Goal: Find contact information: Find contact information

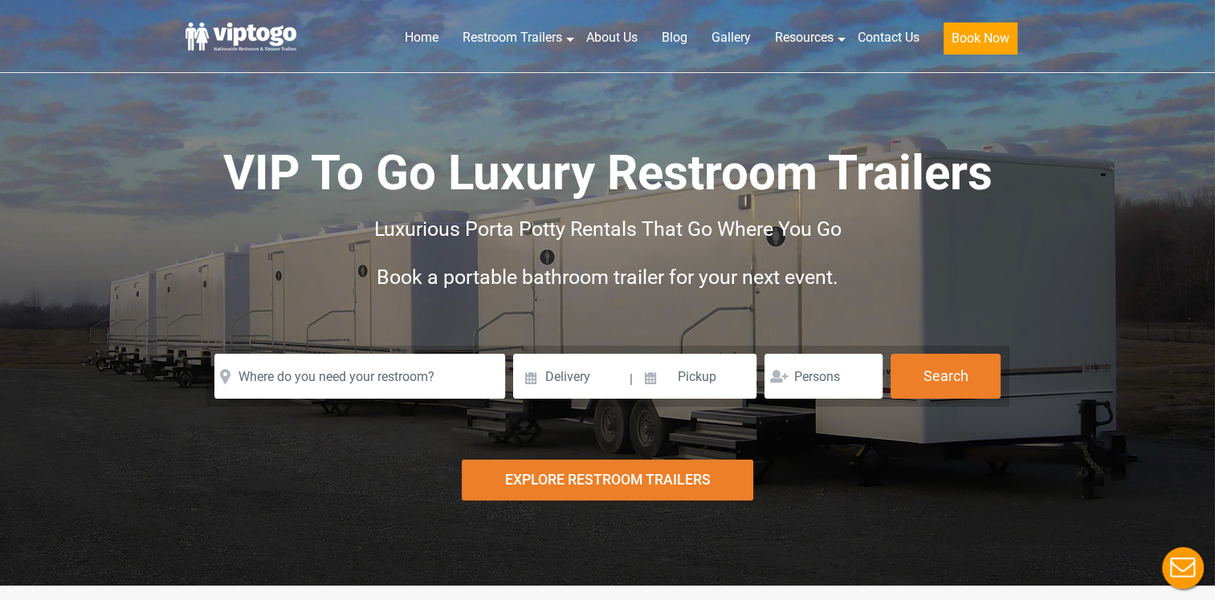
drag, startPoint x: 444, startPoint y: 333, endPoint x: 442, endPoint y: 345, distance: 12.1
click at [444, 333] on div "VIP To Go Luxury Restroom Trailers Luxurious Porta Potty Rentals That Go Where …" at bounding box center [607, 243] width 843 height 205
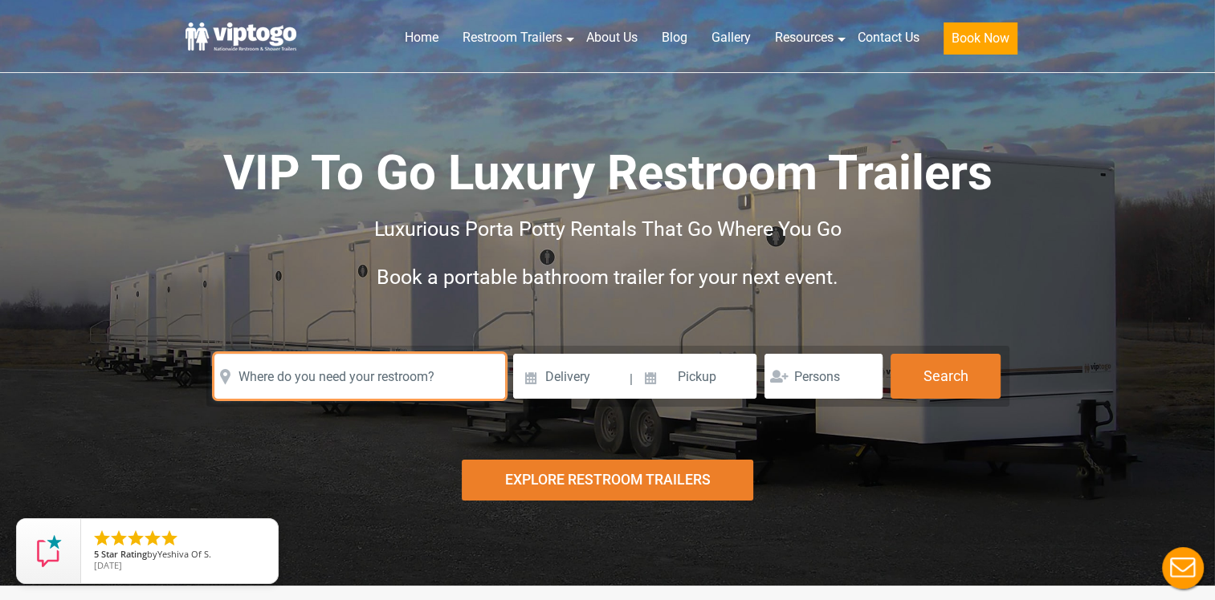
click at [435, 356] on input "text" at bounding box center [359, 376] width 291 height 45
click at [431, 385] on input "text" at bounding box center [359, 376] width 291 height 45
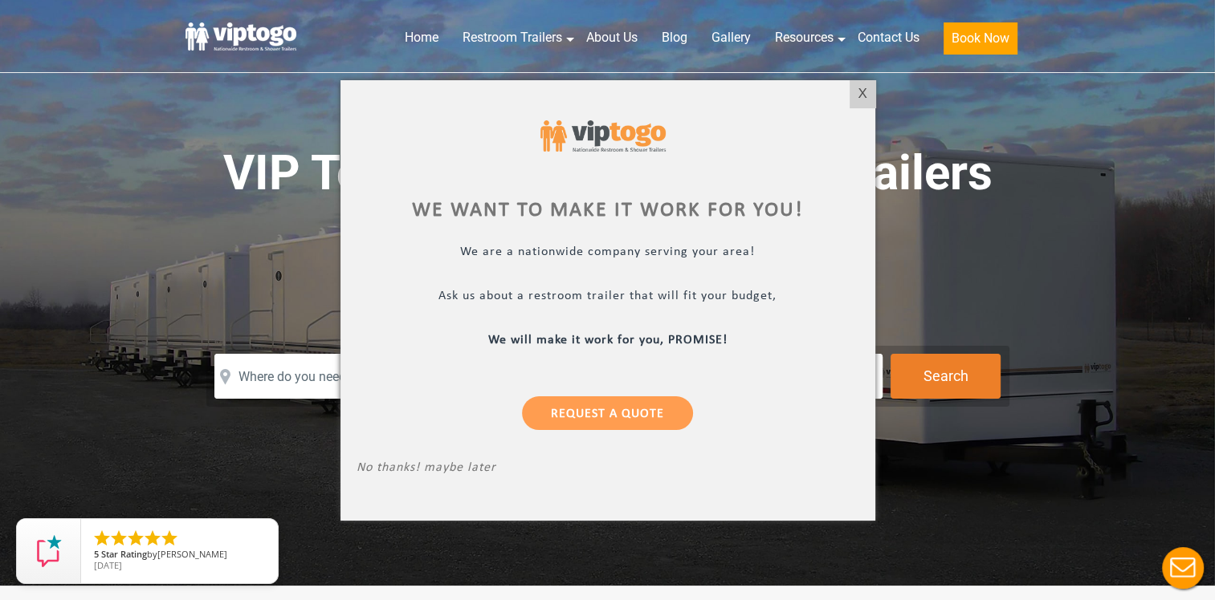
click at [468, 472] on p "No thanks! maybe later" at bounding box center [607, 469] width 503 height 18
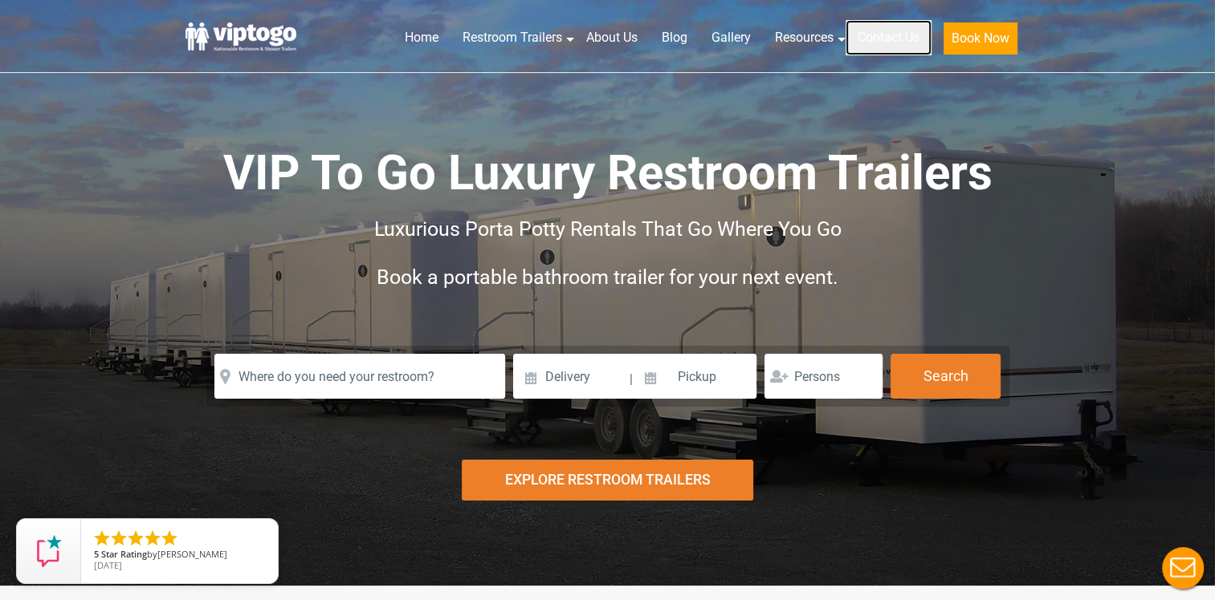
click at [885, 34] on link "Contact Us" at bounding box center [888, 37] width 86 height 35
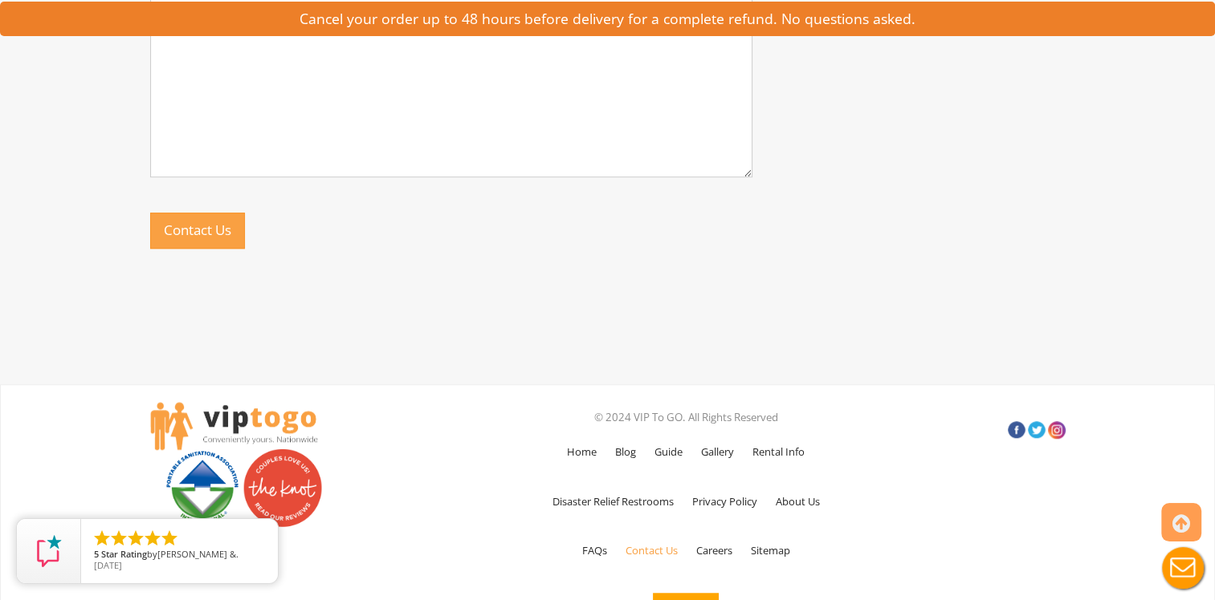
scroll to position [1130, 0]
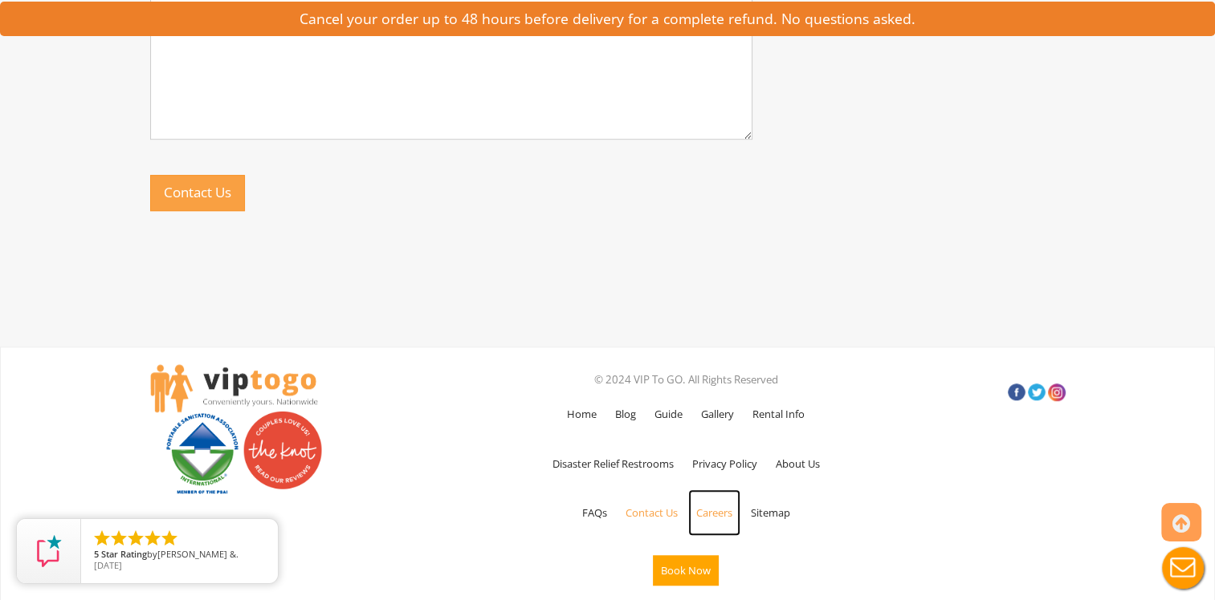
click at [720, 512] on link "Careers" at bounding box center [714, 513] width 52 height 47
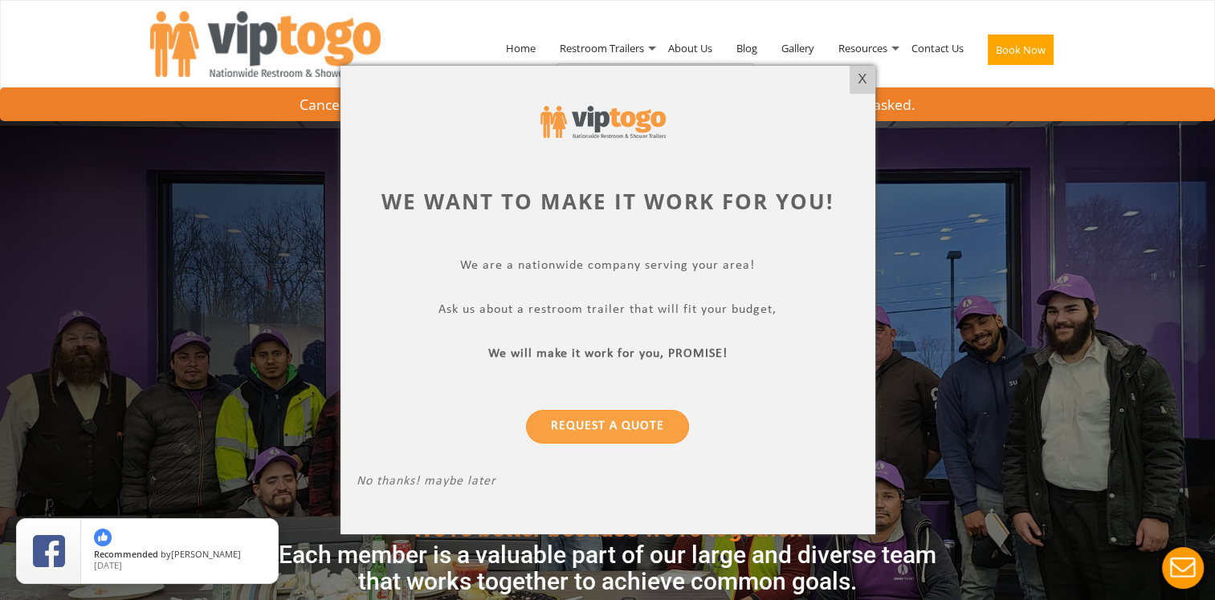
drag, startPoint x: 864, startPoint y: 76, endPoint x: 843, endPoint y: 82, distance: 21.6
click at [864, 76] on div "X" at bounding box center [861, 79] width 25 height 27
